Goal: Task Accomplishment & Management: Complete application form

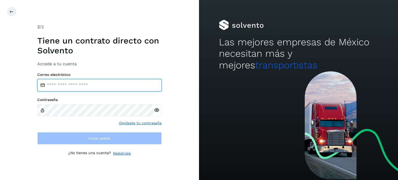
type input "**********"
click at [99, 87] on input "**********" at bounding box center [99, 85] width 125 height 12
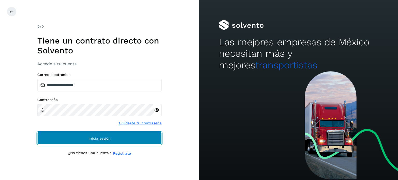
click at [103, 140] on span "Inicia sesión" at bounding box center [100, 139] width 22 height 4
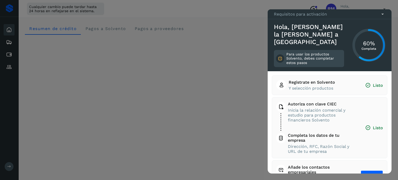
click at [393, 110] on div at bounding box center [199, 90] width 398 height 180
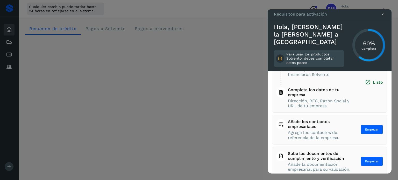
scroll to position [57, 0]
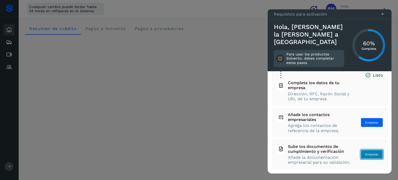
click at [369, 155] on button "Empezar" at bounding box center [372, 154] width 22 height 9
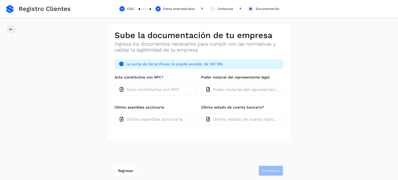
click at [155, 92] on div "Acta constitutiva con RPC" at bounding box center [156, 89] width 74 height 5
click at [115, 84] on input "Acta constitutiva con RPC *" at bounding box center [114, 84] width 0 height 0
click at [158, 87] on p "Acta constitutiva con RPC" at bounding box center [153, 89] width 53 height 5
click at [115, 84] on input "Acta constitutiva con RPC *" at bounding box center [114, 84] width 0 height 0
type input "**********"
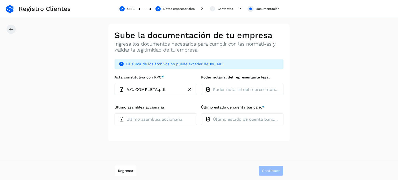
click at [142, 121] on p "Último asamblea accionaria" at bounding box center [155, 119] width 56 height 5
click at [115, 114] on input "Último asamblea accionaria" at bounding box center [114, 113] width 0 height 0
type input "**********"
click at [241, 121] on p "Último estado de cuenta bancario" at bounding box center [246, 119] width 66 height 5
click at [201, 114] on input "Último estado de cuenta bancario *" at bounding box center [201, 113] width 0 height 0
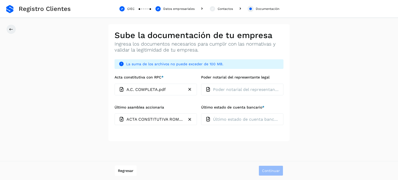
type input "**********"
click at [272, 171] on span "Continuar" at bounding box center [271, 171] width 18 height 4
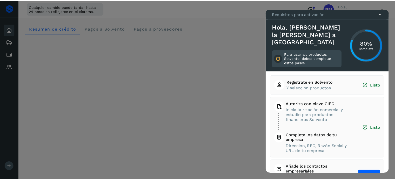
scroll to position [52, 0]
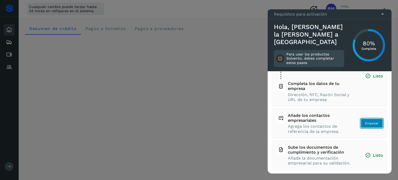
click at [370, 125] on span "Empezar" at bounding box center [371, 123] width 13 height 5
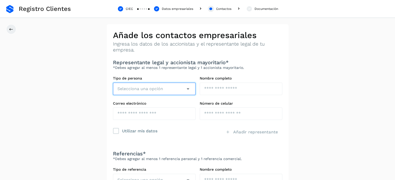
click at [168, 90] on button "Selecciona una opción" at bounding box center [154, 89] width 82 height 12
click at [121, 8] on icon at bounding box center [120, 9] width 6 height 6
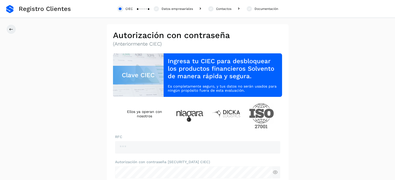
click at [171, 10] on div "Datos empresariales" at bounding box center [176, 8] width 31 height 5
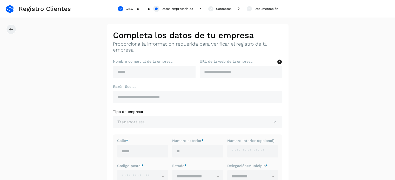
click at [224, 9] on div "Contactos" at bounding box center [223, 8] width 15 height 5
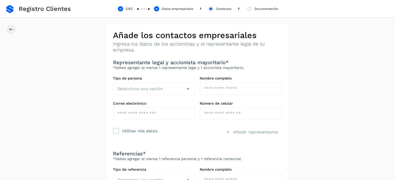
click at [173, 9] on div "Datos empresariales" at bounding box center [177, 8] width 31 height 5
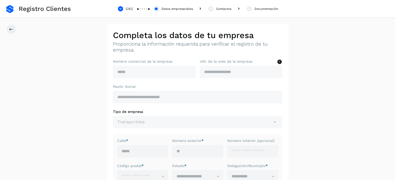
click at [219, 9] on div "Contactos" at bounding box center [223, 8] width 15 height 5
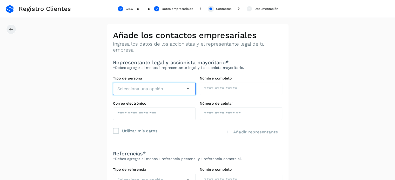
click at [187, 88] on icon "button" at bounding box center [188, 89] width 6 height 6
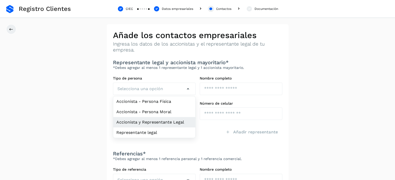
click at [180, 123] on li "Accionista y Representante Legal" at bounding box center [154, 122] width 82 height 10
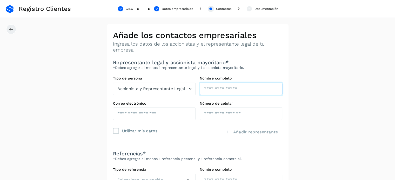
click at [236, 86] on input "text" at bounding box center [240, 89] width 82 height 12
type input "**********"
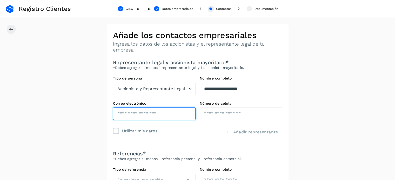
click at [156, 114] on input "text" at bounding box center [154, 114] width 82 height 12
type input "**********"
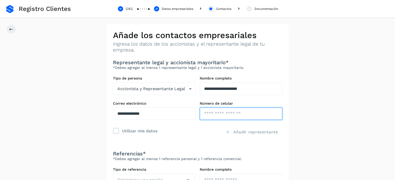
click at [218, 115] on input "tel" at bounding box center [240, 114] width 82 height 12
type input "**********"
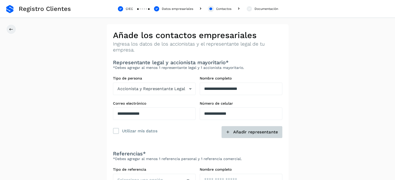
click at [244, 132] on span "Añadir representante" at bounding box center [255, 132] width 45 height 6
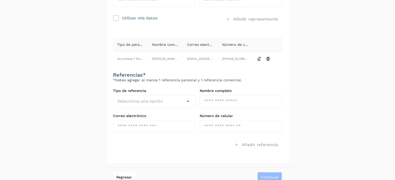
scroll to position [116, 0]
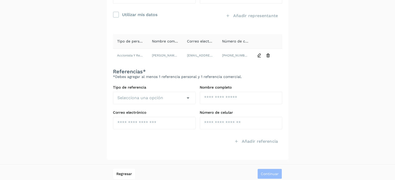
click at [186, 114] on label "Correo electrónico" at bounding box center [154, 112] width 82 height 4
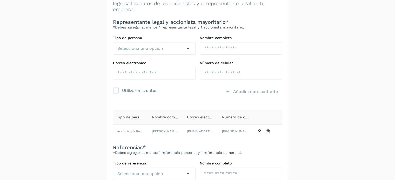
scroll to position [43, 0]
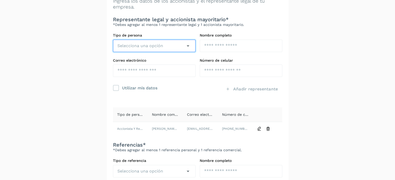
click at [138, 46] on span "Selecciona una opción" at bounding box center [140, 46] width 46 height 6
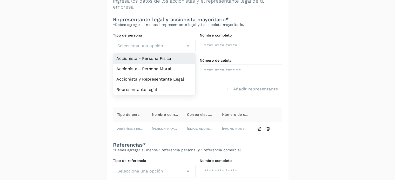
click at [167, 60] on li "Accionista - Persona Física" at bounding box center [154, 58] width 82 height 10
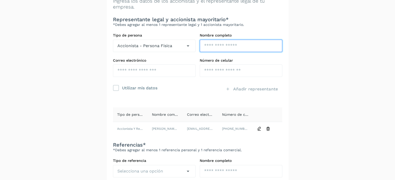
click at [222, 46] on input "text" at bounding box center [240, 46] width 82 height 12
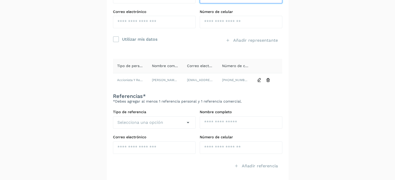
scroll to position [0, 0]
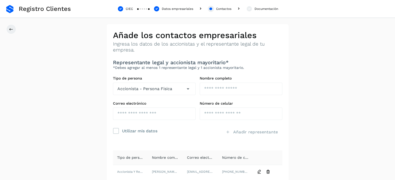
click at [169, 9] on div "Datos empresariales" at bounding box center [177, 8] width 31 height 5
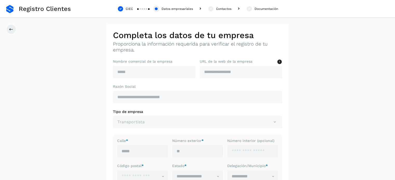
click at [126, 8] on div "CIEC" at bounding box center [129, 8] width 7 height 5
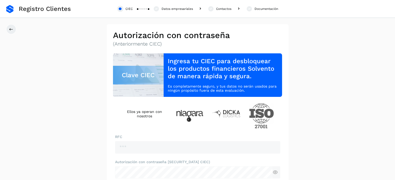
scroll to position [60, 0]
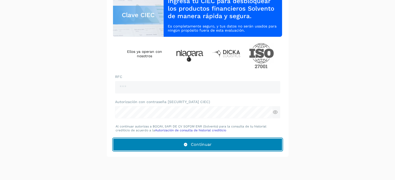
click at [196, 143] on span "Continuar" at bounding box center [201, 145] width 21 height 6
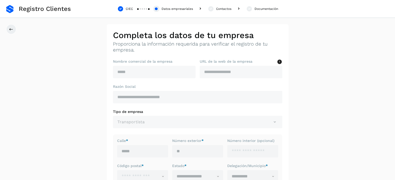
click at [218, 8] on div "Contactos" at bounding box center [223, 8] width 15 height 5
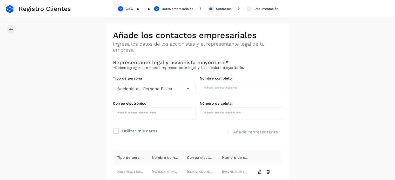
click at [218, 8] on div "Contactos" at bounding box center [223, 8] width 15 height 5
click at [133, 8] on div "CIEC Datos empresariales Contactos Documentación" at bounding box center [197, 9] width 395 height 18
click at [128, 8] on div "CIEC" at bounding box center [129, 8] width 7 height 5
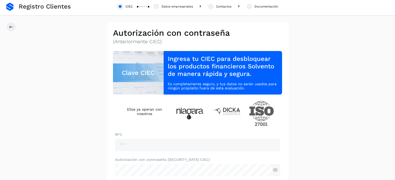
scroll to position [4, 0]
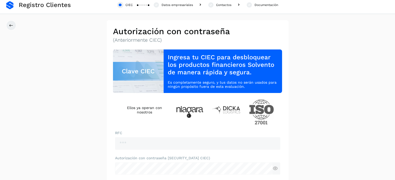
click at [171, 5] on div "Datos empresariales" at bounding box center [176, 5] width 31 height 5
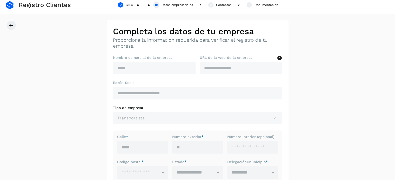
click at [222, 3] on div "Contactos" at bounding box center [223, 5] width 15 height 5
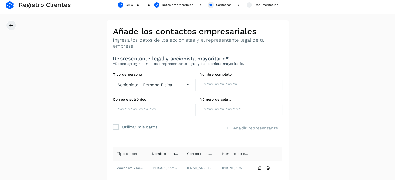
click at [176, 4] on div "Datos empresariales" at bounding box center [177, 5] width 31 height 5
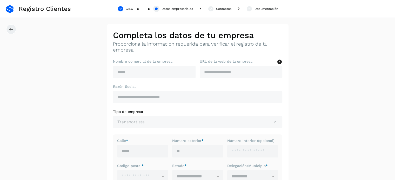
click at [223, 9] on div "Contactos" at bounding box center [223, 8] width 15 height 5
